Goal: Task Accomplishment & Management: Manage account settings

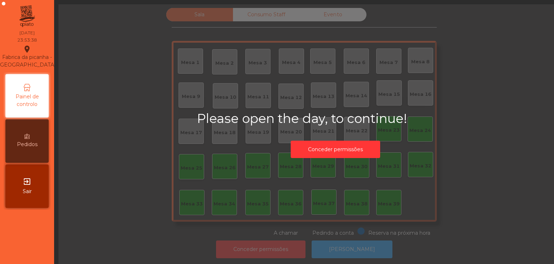
click at [22, 197] on div "exit_to_app Sair" at bounding box center [26, 185] width 43 height 43
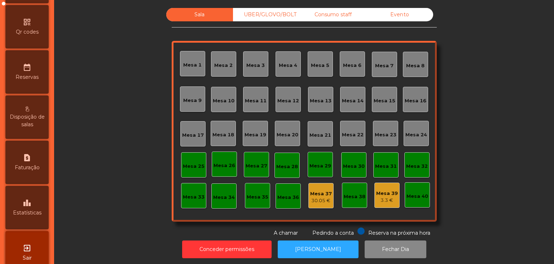
click at [22, 212] on div "leaderboard Estatísticas" at bounding box center [26, 207] width 43 height 43
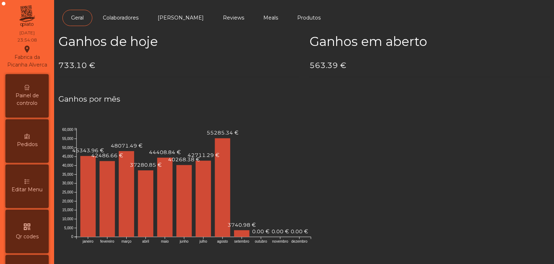
click at [30, 104] on span "Painel de controlo" at bounding box center [27, 99] width 40 height 15
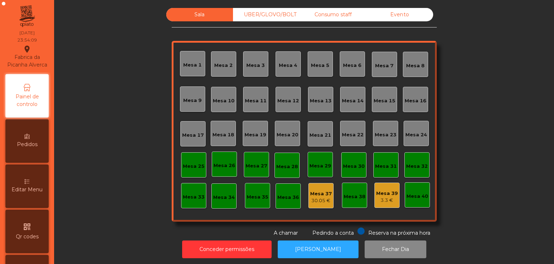
click at [388, 13] on div "Evento" at bounding box center [400, 14] width 67 height 13
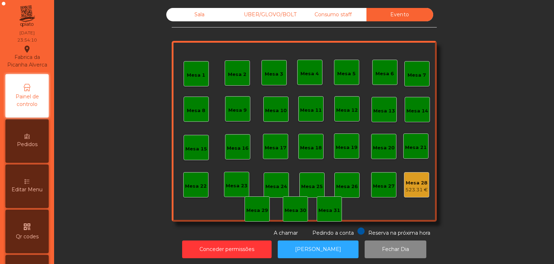
click at [410, 191] on div "523.31 €" at bounding box center [417, 189] width 22 height 7
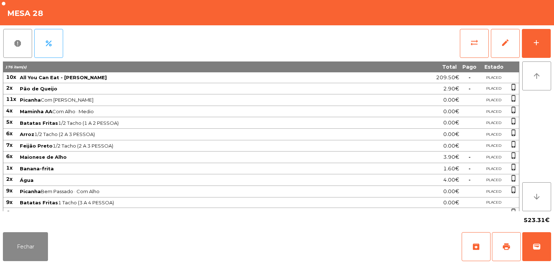
click at [461, 61] on div "sync_alt edit add" at bounding box center [506, 43] width 92 height 36
click at [468, 51] on button "sync_alt" at bounding box center [474, 43] width 29 height 29
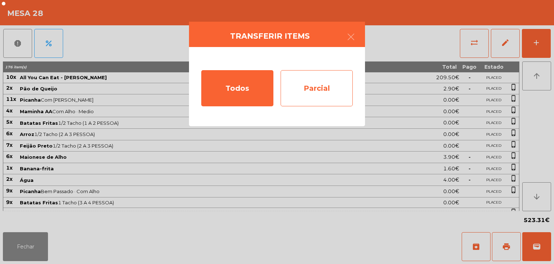
click at [331, 90] on div "Parcial" at bounding box center [317, 88] width 72 height 36
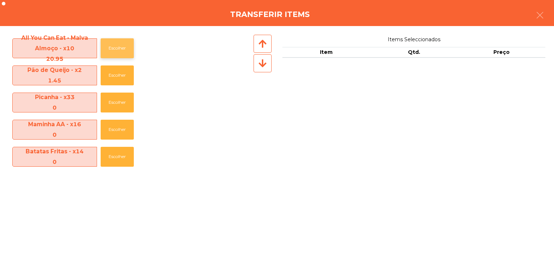
click at [113, 55] on button "Escolher" at bounding box center [117, 48] width 33 height 20
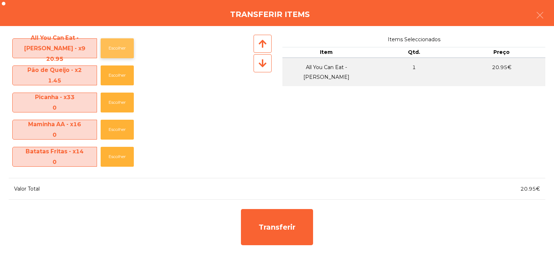
click at [113, 55] on button "Escolher" at bounding box center [117, 48] width 33 height 20
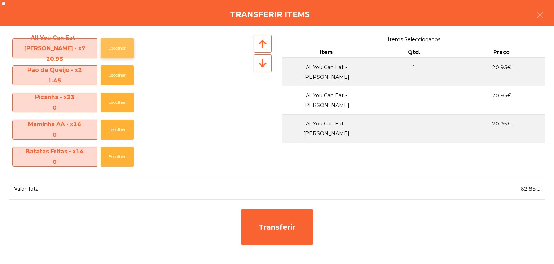
click at [113, 55] on button "Escolher" at bounding box center [117, 48] width 33 height 20
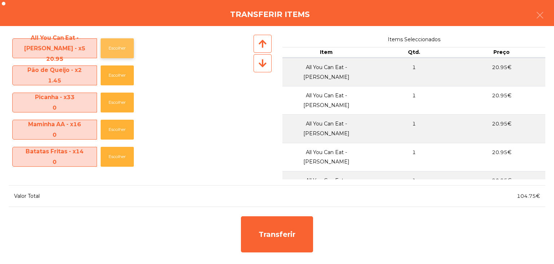
click at [113, 55] on button "Escolher" at bounding box center [117, 48] width 33 height 20
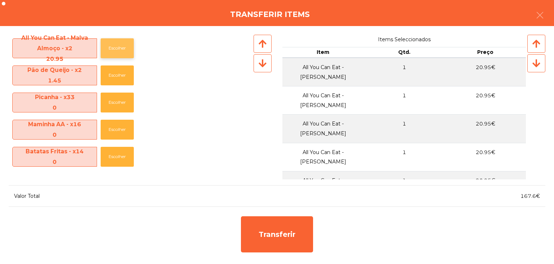
click at [113, 55] on button "Escolher" at bounding box center [117, 48] width 33 height 20
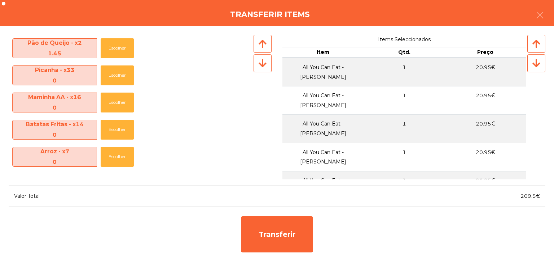
click at [255, 60] on div at bounding box center [263, 63] width 18 height 18
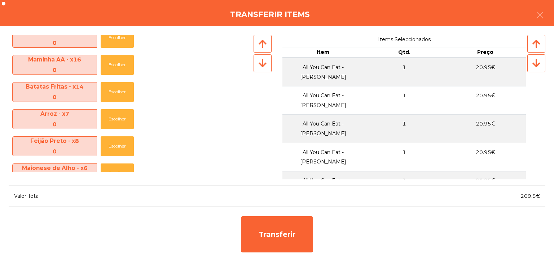
click at [255, 60] on div at bounding box center [263, 63] width 18 height 18
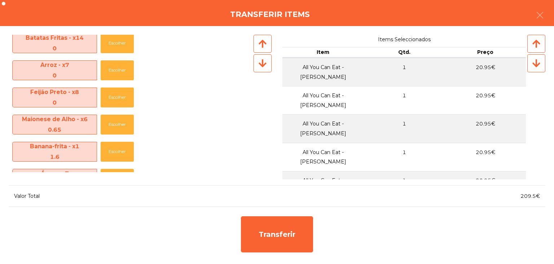
click at [255, 60] on div at bounding box center [263, 63] width 18 height 18
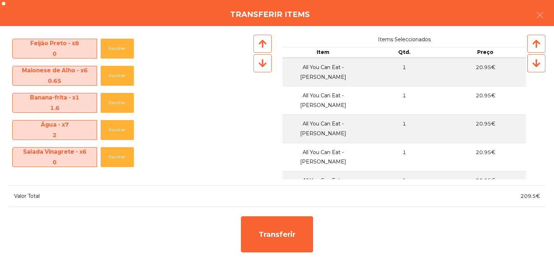
click at [255, 60] on div at bounding box center [263, 63] width 18 height 18
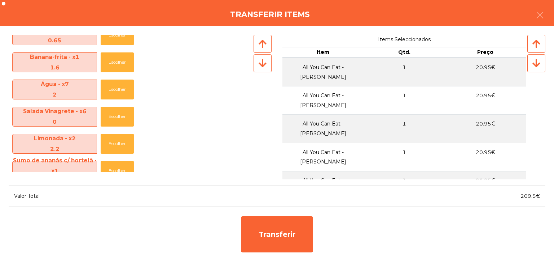
click at [255, 60] on div at bounding box center [263, 63] width 18 height 18
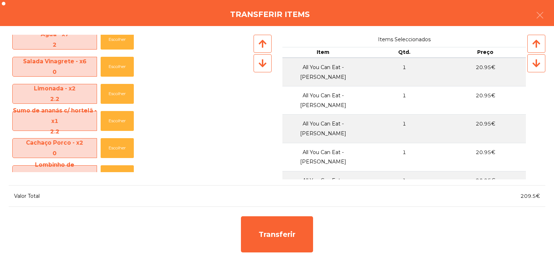
click at [255, 60] on div at bounding box center [263, 63] width 18 height 18
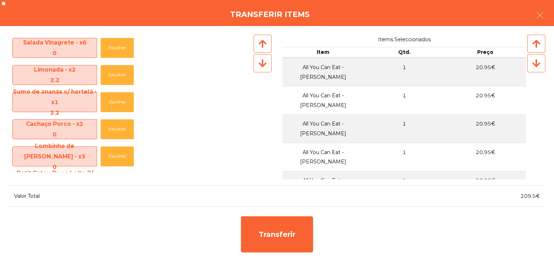
scroll to position [263, 0]
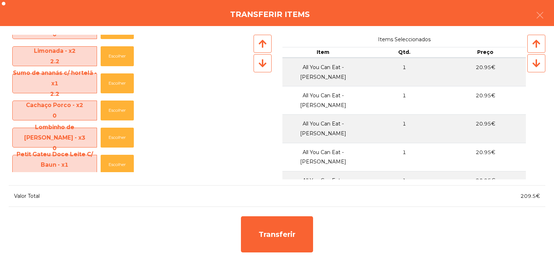
click at [255, 60] on div at bounding box center [263, 63] width 18 height 18
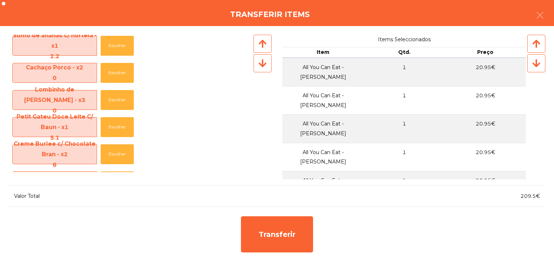
click at [255, 60] on div at bounding box center [263, 63] width 18 height 18
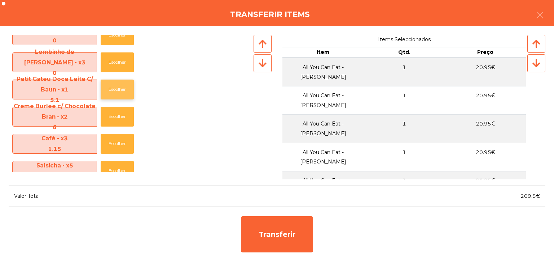
click at [110, 95] on button "Escolher" at bounding box center [117, 89] width 33 height 20
click at [263, 67] on icon at bounding box center [263, 62] width 8 height 9
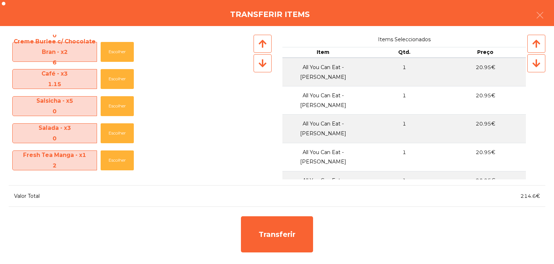
click at [263, 67] on icon at bounding box center [263, 62] width 8 height 9
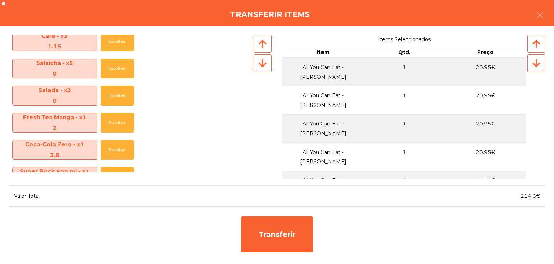
click at [263, 67] on icon at bounding box center [263, 62] width 8 height 9
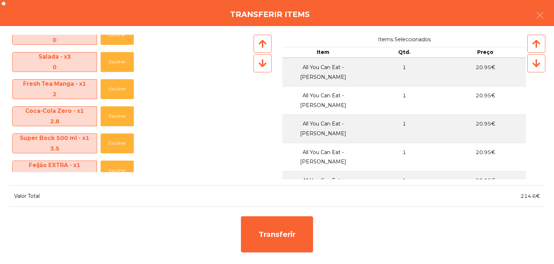
scroll to position [451, 0]
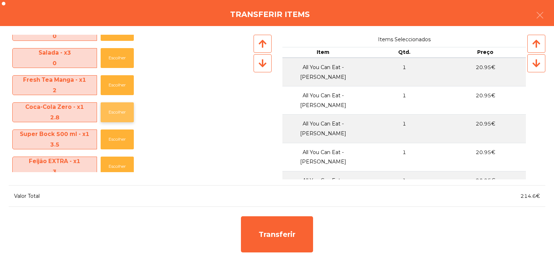
click at [121, 104] on button "Escolher" at bounding box center [117, 112] width 33 height 20
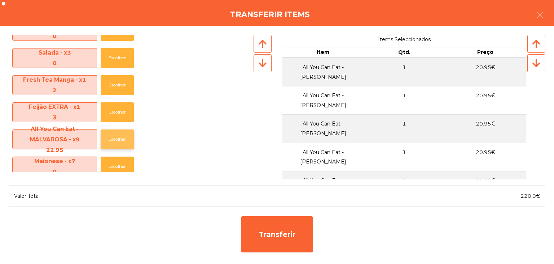
click at [121, 130] on button "Escolher" at bounding box center [117, 139] width 33 height 20
click at [121, 134] on button "Escolher" at bounding box center [117, 139] width 33 height 20
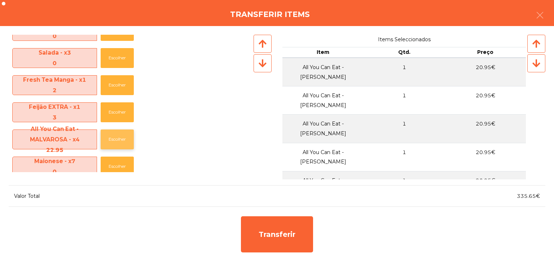
click at [121, 134] on button "Escolher" at bounding box center [117, 139] width 33 height 20
click at [117, 78] on button "Escolher" at bounding box center [117, 85] width 33 height 20
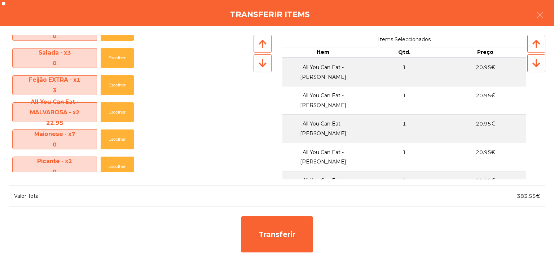
click at [256, 62] on div at bounding box center [263, 63] width 18 height 18
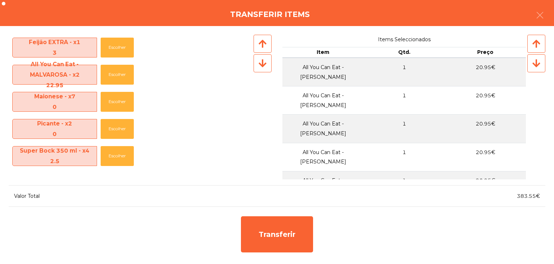
click at [256, 62] on div at bounding box center [263, 63] width 18 height 18
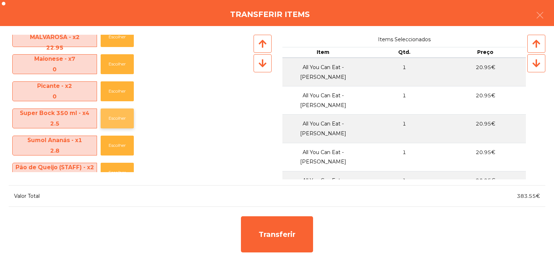
click at [116, 124] on button "Escolher" at bounding box center [117, 118] width 33 height 20
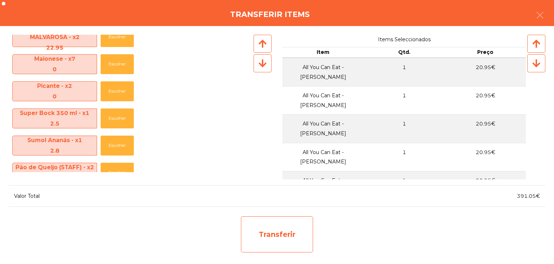
click at [281, 222] on div "Transferir" at bounding box center [277, 234] width 72 height 36
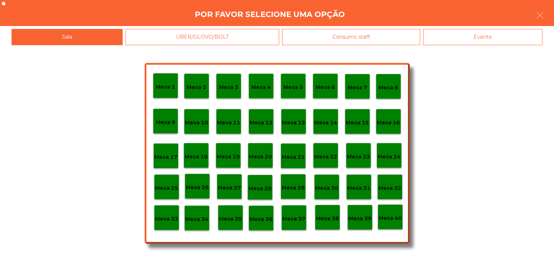
click at [293, 192] on div "Mesa 29" at bounding box center [293, 186] width 25 height 25
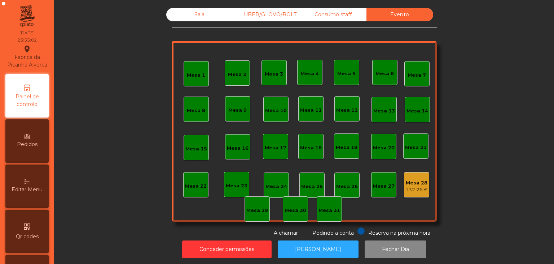
click at [409, 186] on div "132.26 €" at bounding box center [417, 189] width 22 height 7
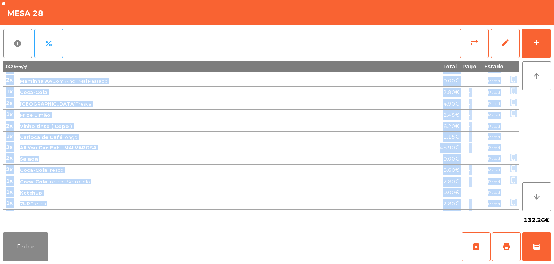
scroll to position [404, 0]
drag, startPoint x: 7, startPoint y: 77, endPoint x: 500, endPoint y: 207, distance: 509.5
copy tbody "2x Pão de Queijo 2.90€ - Placed phone_iphone 11x Picanha Com Alho · Médio 0.00€…"
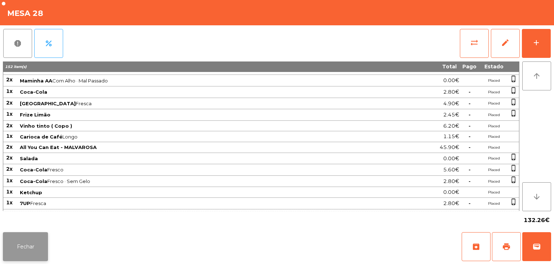
click at [32, 240] on button "Fechar" at bounding box center [25, 246] width 45 height 29
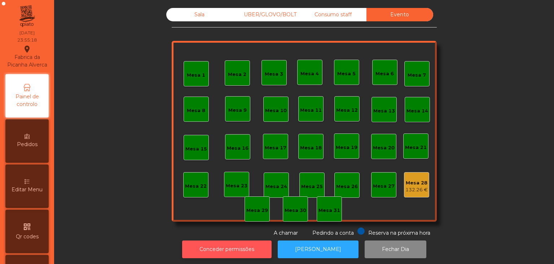
click at [258, 252] on button "Conceder permissões" at bounding box center [227, 249] width 90 height 18
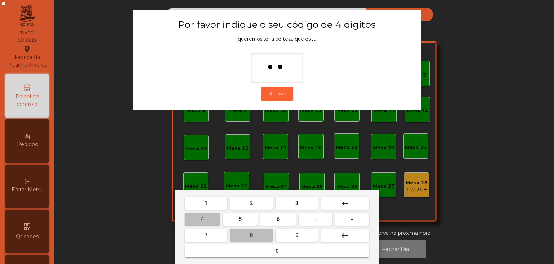
type input "***"
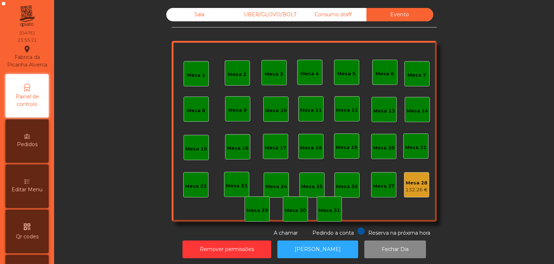
click at [408, 179] on div "Mesa 28" at bounding box center [417, 182] width 22 height 7
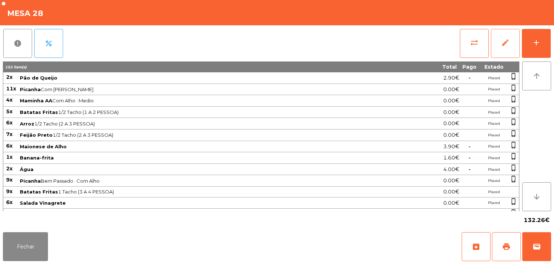
click at [512, 45] on button "edit" at bounding box center [505, 43] width 29 height 29
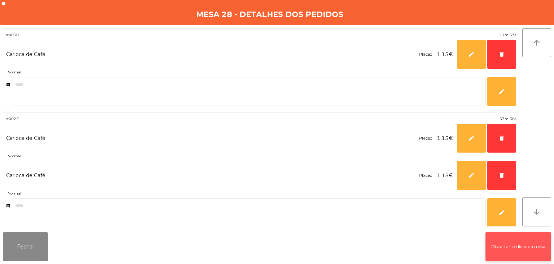
click at [515, 243] on button "Discartar pedidos da mesa" at bounding box center [519, 246] width 66 height 29
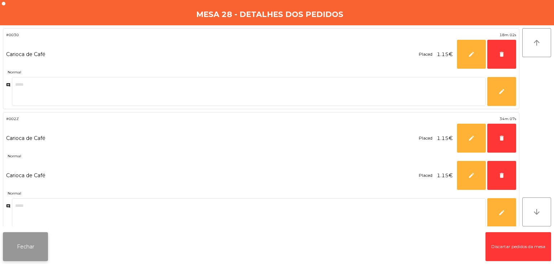
click at [23, 249] on button "Fechar" at bounding box center [25, 246] width 45 height 29
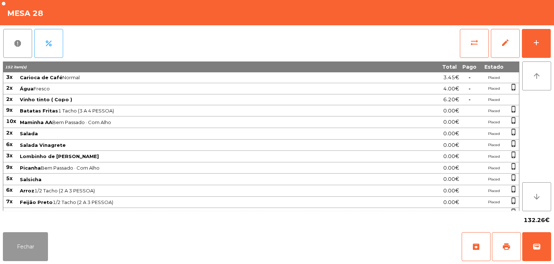
click at [23, 249] on button "Fechar" at bounding box center [25, 246] width 45 height 29
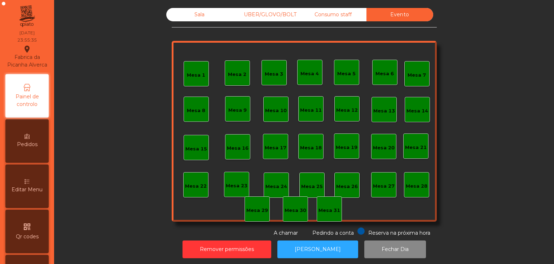
click at [352, 16] on div "Consumo staff" at bounding box center [333, 14] width 67 height 13
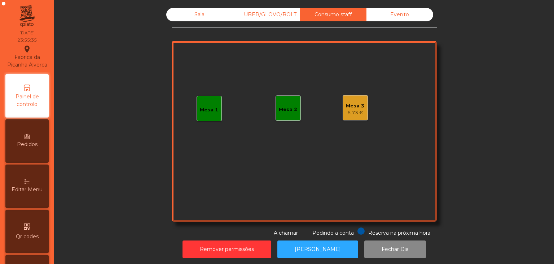
click at [261, 12] on div "UBER/GLOVO/BOLT" at bounding box center [266, 14] width 67 height 13
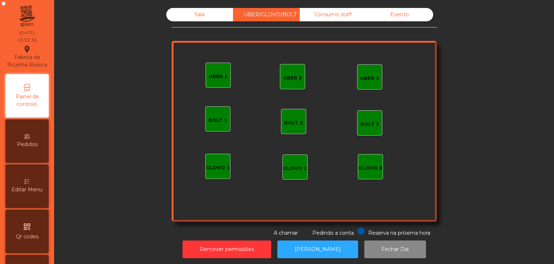
click at [320, 17] on div "Consumo staff" at bounding box center [333, 14] width 67 height 13
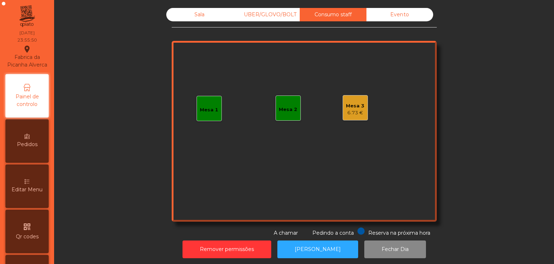
click at [272, 17] on div "UBER/GLOVO/BOLT" at bounding box center [266, 14] width 67 height 13
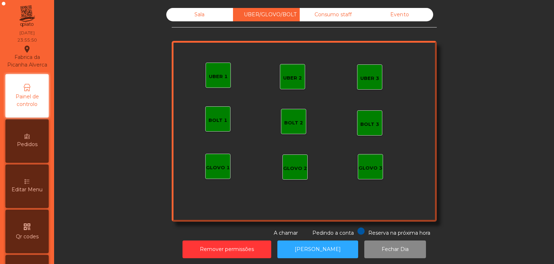
click at [193, 12] on div "Sala" at bounding box center [199, 14] width 67 height 13
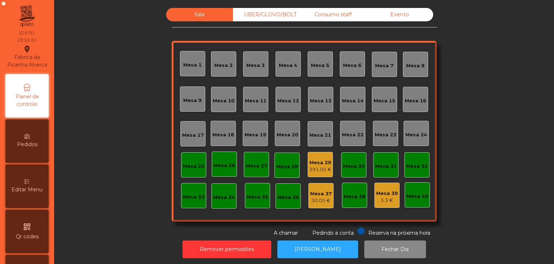
click at [328, 161] on div "Mesa 29" at bounding box center [320, 162] width 22 height 7
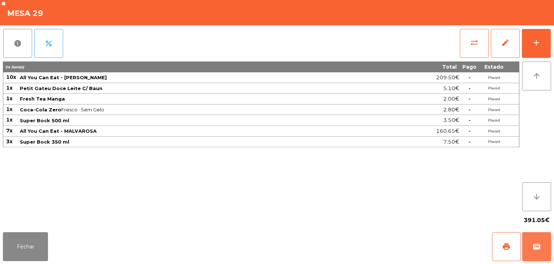
click at [545, 248] on button "wallet" at bounding box center [537, 246] width 29 height 29
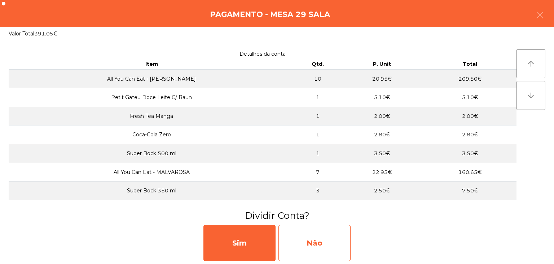
click at [318, 242] on div "Não" at bounding box center [315, 243] width 72 height 36
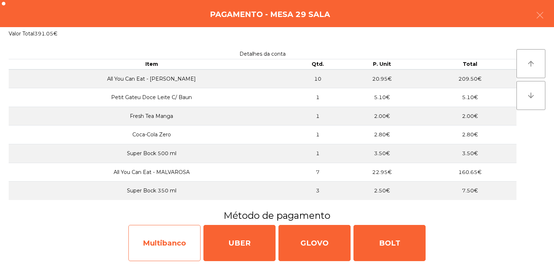
click at [187, 237] on div "Multibanco" at bounding box center [165, 243] width 72 height 36
select select "**"
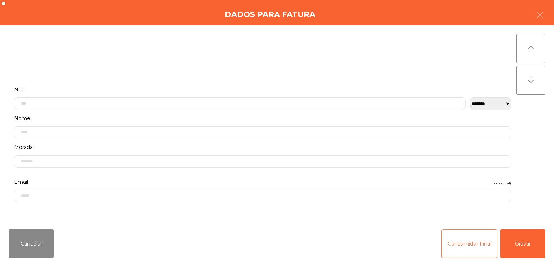
click at [467, 251] on button "Consumidor Final" at bounding box center [470, 243] width 56 height 29
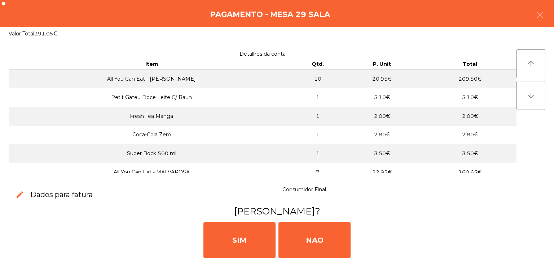
click at [317, 214] on h3 "Imprimir Fatura?" at bounding box center [277, 210] width 538 height 13
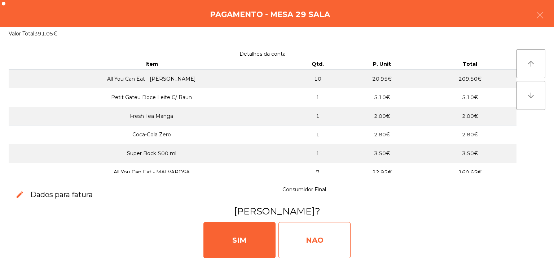
click at [315, 233] on div "NAO" at bounding box center [315, 240] width 72 height 36
